Goal: Use online tool/utility: Use online tool/utility

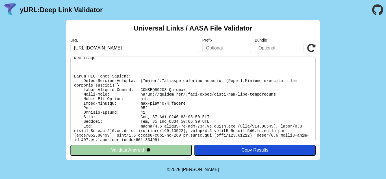
scroll to position [164, 0]
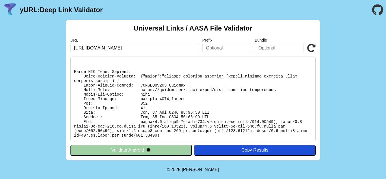
click at [237, 149] on div "Copy Results" at bounding box center [255, 150] width 116 height 5
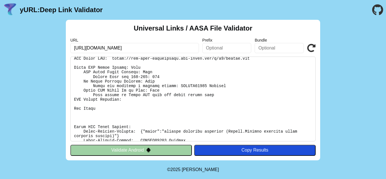
scroll to position [107, 0]
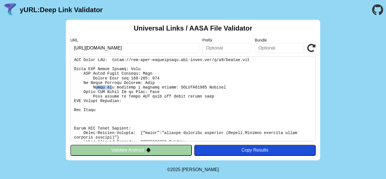
drag, startPoint x: 94, startPoint y: 88, endPoint x: 109, endPoint y: 88, distance: 15.3
click at [109, 88] on pre at bounding box center [192, 99] width 245 height 85
click at [132, 91] on pre at bounding box center [192, 99] width 245 height 85
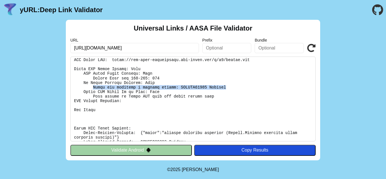
drag, startPoint x: 92, startPoint y: 88, endPoint x: 215, endPoint y: 86, distance: 123.3
click at [215, 86] on pre at bounding box center [192, 99] width 245 height 85
copy pre "Apple has provided a failure reason: SWCERR00301 Timeout"
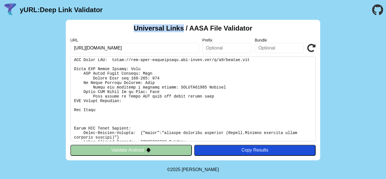
drag, startPoint x: 132, startPoint y: 28, endPoint x: 184, endPoint y: 26, distance: 52.1
click at [184, 26] on div "Universal Links / AASA File Validator URL [URL][DOMAIN_NAME] Prefix Bundle Vali…" at bounding box center [193, 90] width 254 height 141
click at [257, 26] on div "Universal Links / AASA File Validator URL [URL][DOMAIN_NAME] Prefix Bundle Vali…" at bounding box center [193, 90] width 254 height 141
drag, startPoint x: 262, startPoint y: 27, endPoint x: 241, endPoint y: 26, distance: 21.5
click at [241, 26] on div "Universal Links / AASA File Validator URL [URL][DOMAIN_NAME] Prefix Bundle Vali…" at bounding box center [193, 90] width 254 height 141
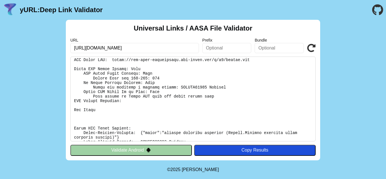
click at [113, 30] on div "Universal Links / AASA File Validator URL [URL][DOMAIN_NAME] Prefix Bundle Vali…" at bounding box center [193, 90] width 254 height 141
drag, startPoint x: 191, startPoint y: 47, endPoint x: 68, endPoint y: 42, distance: 122.5
click at [68, 42] on div "Universal Links / AASA File Validator URL [URL][DOMAIN_NAME] Prefix Bundle Vali…" at bounding box center [193, 90] width 254 height 141
click at [19, 42] on div "Universal Links / AASA File Validator URL [URL][DOMAIN_NAME] Prefix Bundle Vali…" at bounding box center [193, 90] width 386 height 141
click at [171, 47] on input "[URL][DOMAIN_NAME]" at bounding box center [134, 48] width 129 height 10
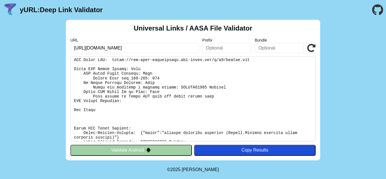
drag, startPoint x: 189, startPoint y: 47, endPoint x: 68, endPoint y: 49, distance: 121.0
click at [68, 49] on div "Universal Links / AASA File Validator URL [URL][DOMAIN_NAME] Prefix Bundle Vali…" at bounding box center [193, 90] width 254 height 141
